Goal: Transaction & Acquisition: Subscribe to service/newsletter

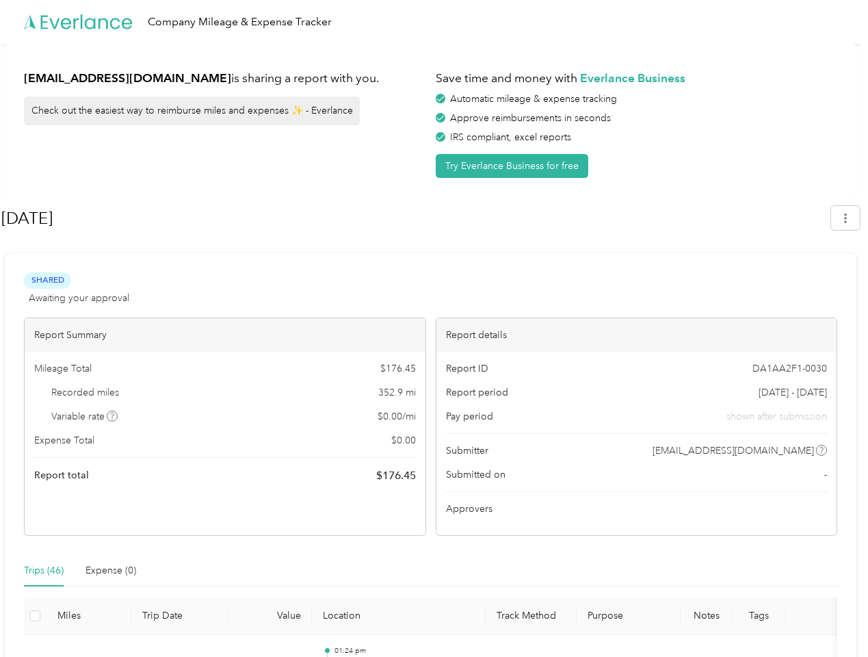
click at [437, 328] on div "Report details" at bounding box center [637, 335] width 401 height 34
click at [434, 22] on div "Company Mileage & Expense Tracker" at bounding box center [431, 22] width 862 height 44
click at [515, 166] on button "Try Everlance Business for free" at bounding box center [512, 166] width 153 height 24
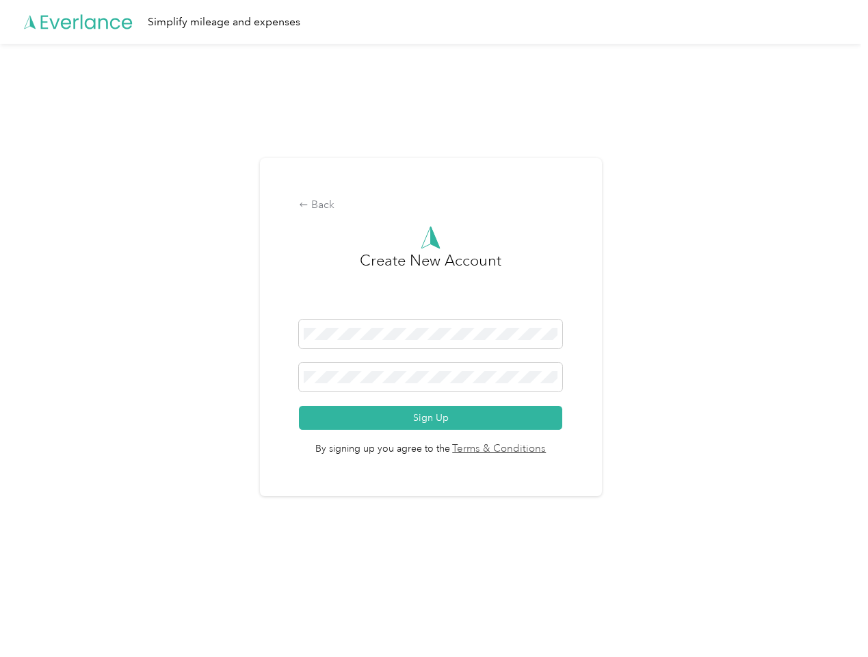
click at [853, 218] on div "Back Create New Account Sign Up By signing up you agree to the Terms & Conditio…" at bounding box center [431, 333] width 862 height 578
click at [113, 416] on div "Back Create New Account Sign Up By signing up you agree to the Terms & Conditio…" at bounding box center [431, 333] width 862 height 578
click at [539, 450] on link "Terms & Conditions" at bounding box center [498, 449] width 96 height 16
click at [44, 571] on div "Back Create New Account Sign Up By signing up you agree to the Terms & Conditio…" at bounding box center [431, 333] width 862 height 578
click at [111, 571] on div "Back Create New Account Sign Up By signing up you agree to the Terms & Conditio…" at bounding box center [431, 333] width 862 height 578
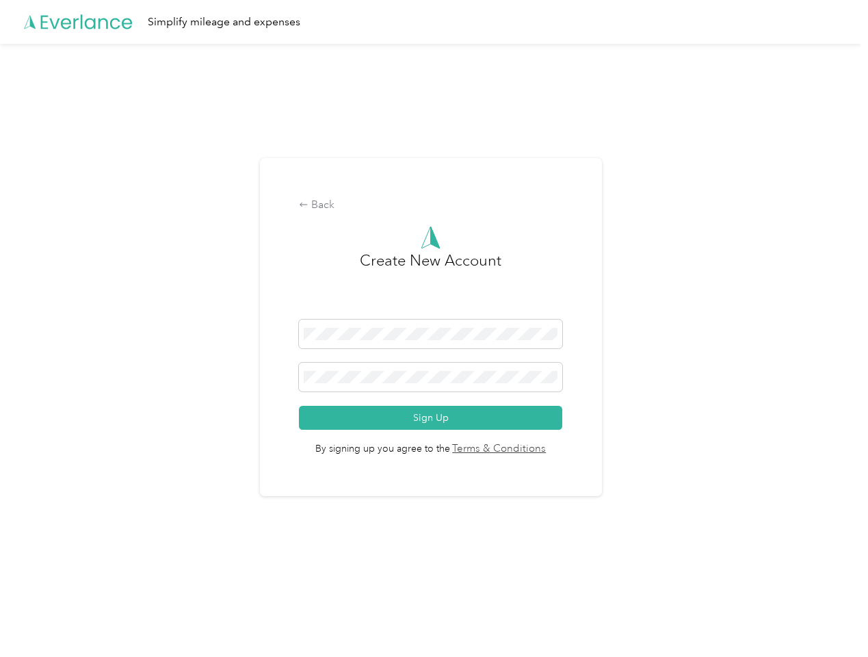
click at [35, 616] on div "Back Create New Account Sign Up By signing up you agree to the Terms & Conditio…" at bounding box center [431, 333] width 862 height 578
